Goal: Information Seeking & Learning: Learn about a topic

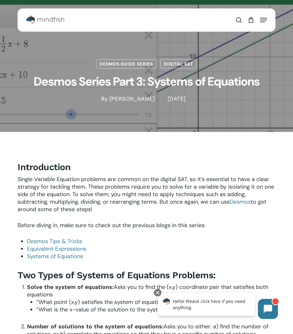
click at [59, 245] on link "Desmos Tips & Tricks" at bounding box center [54, 242] width 55 height 8
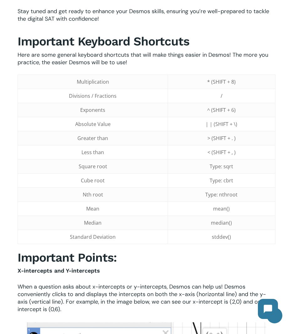
scroll to position [256, 0]
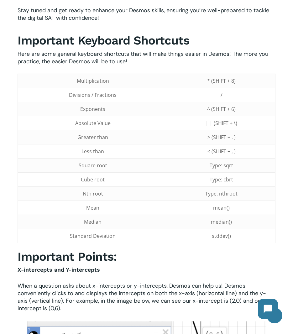
click at [59, 245] on div "Introduction Welcome to the first installment of our comprehensive Desmos Tips …" at bounding box center [147, 108] width 258 height 407
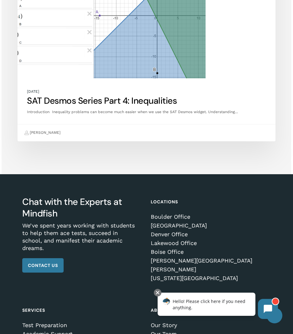
scroll to position [2883, 0]
